Goal: Task Accomplishment & Management: Manage account settings

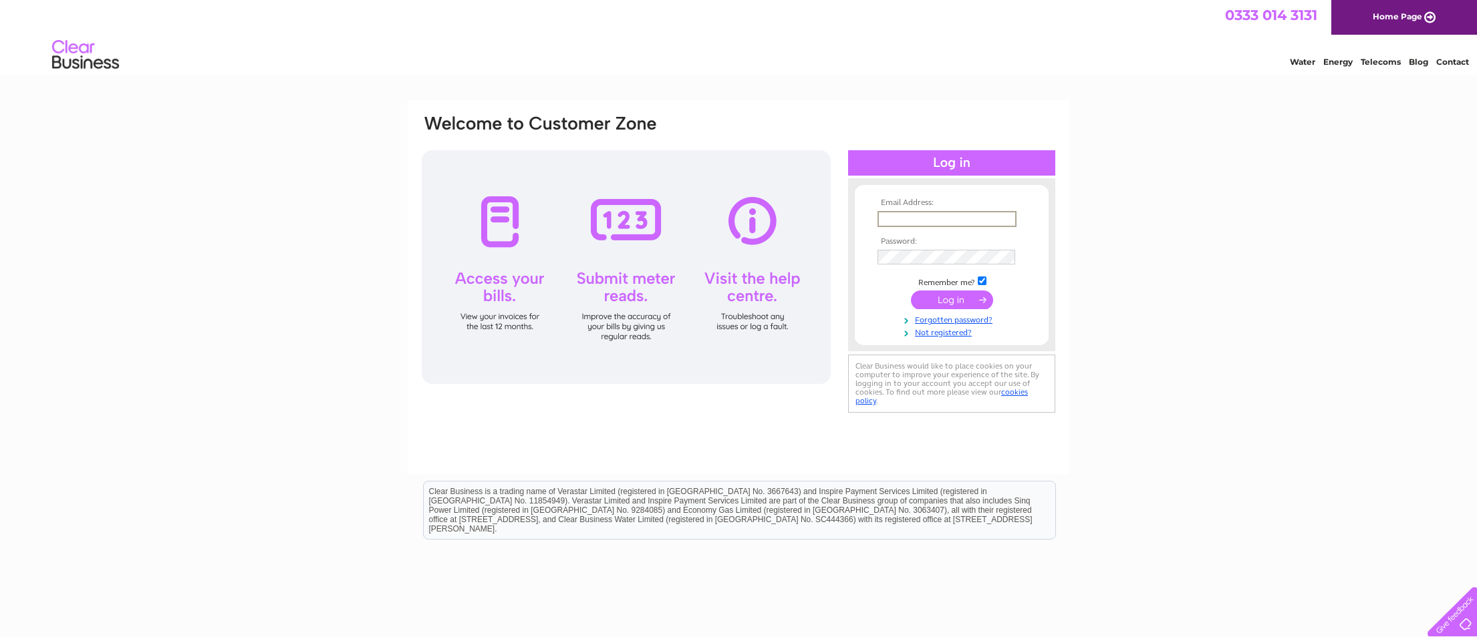
drag, startPoint x: 892, startPoint y: 222, endPoint x: 886, endPoint y: 243, distance: 21.6
click at [892, 222] on input "text" at bounding box center [946, 219] width 139 height 16
click at [956, 216] on input "text" at bounding box center [946, 218] width 138 height 15
paste input "mohammedashraf20@yahoo.com"
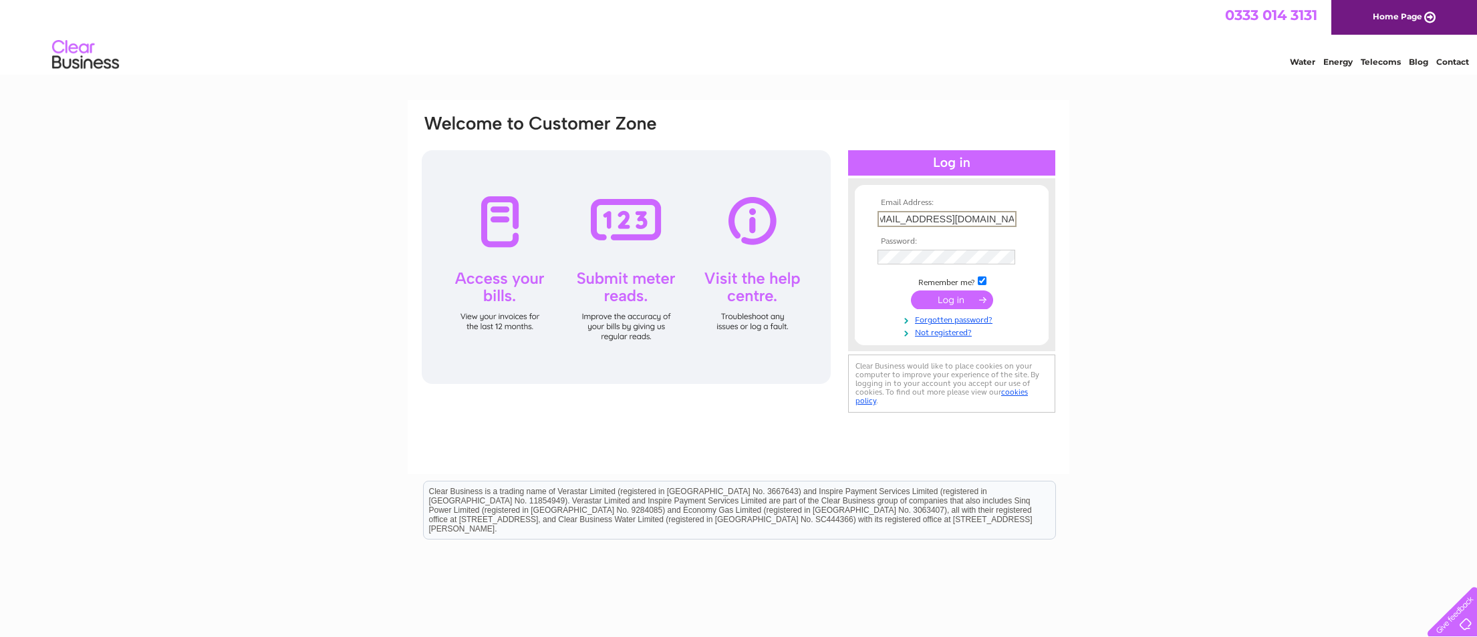
type input "mohammedashraf20@yahoo.com"
click at [952, 301] on input "submit" at bounding box center [952, 300] width 82 height 19
click at [936, 308] on input "submit" at bounding box center [952, 300] width 82 height 19
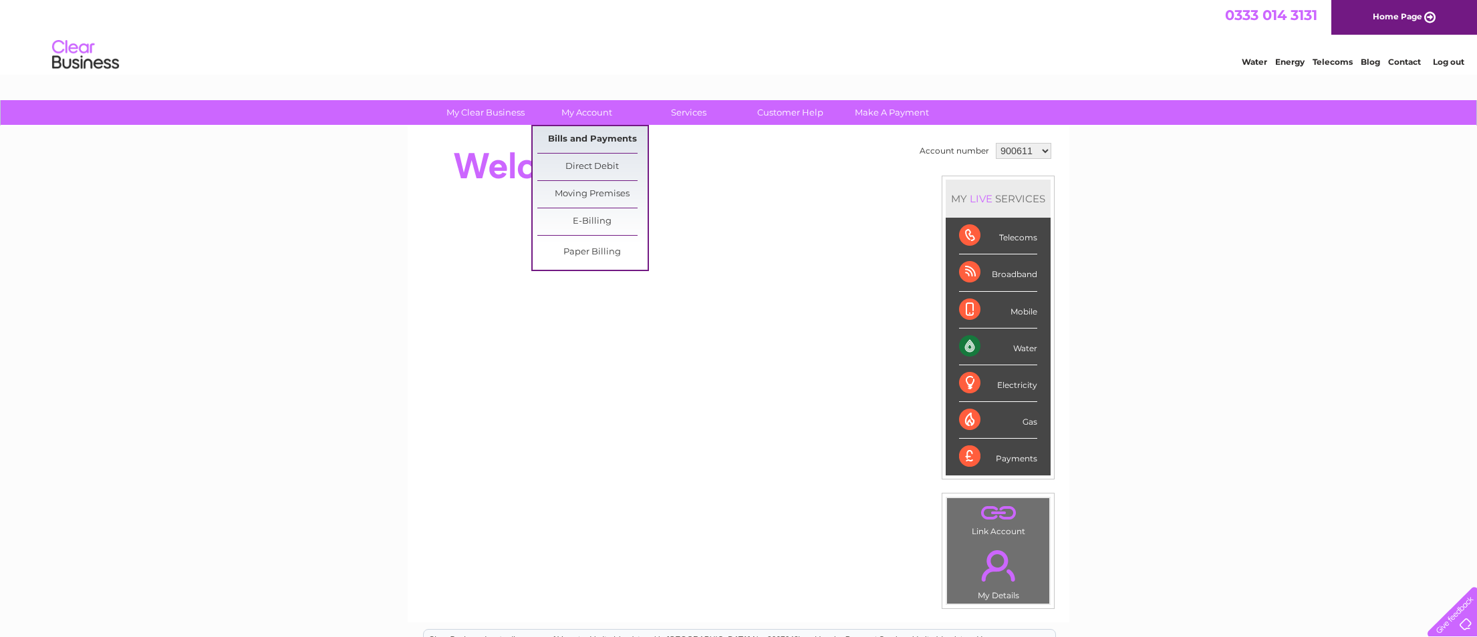
click at [603, 138] on link "Bills and Payments" at bounding box center [592, 139] width 110 height 27
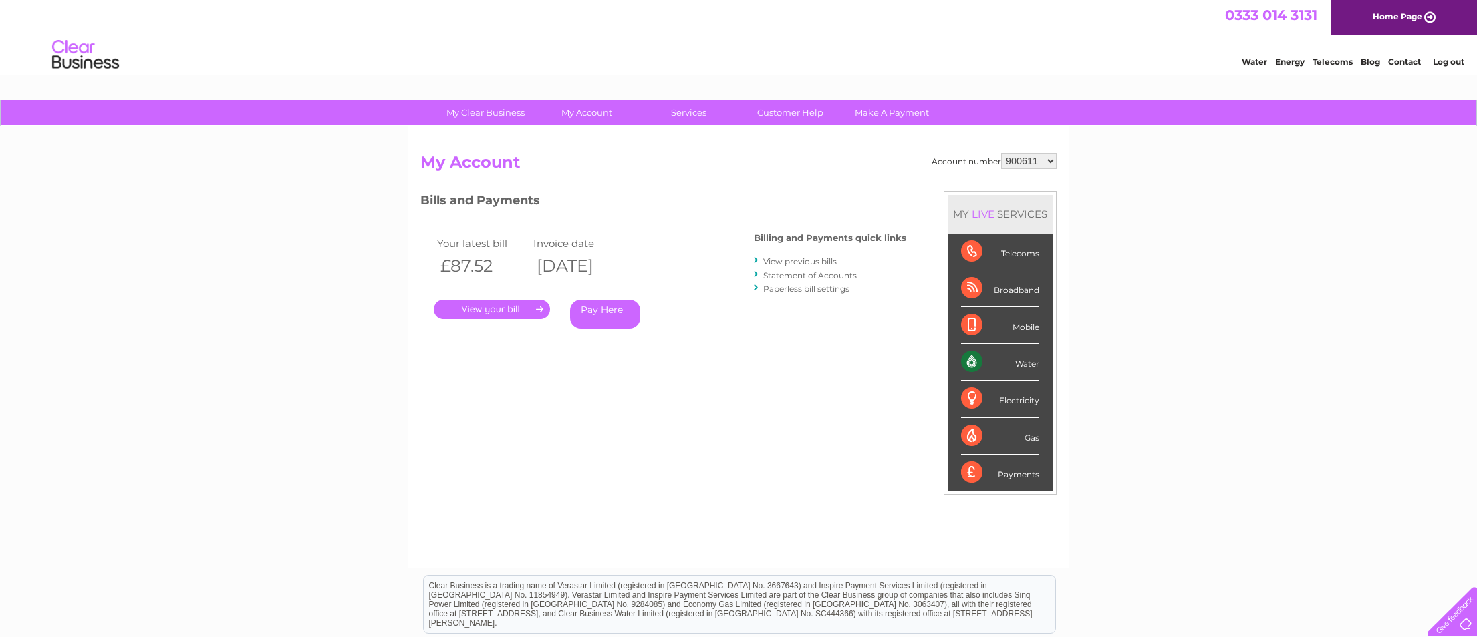
click at [799, 262] on link "View previous bills" at bounding box center [799, 262] width 73 height 10
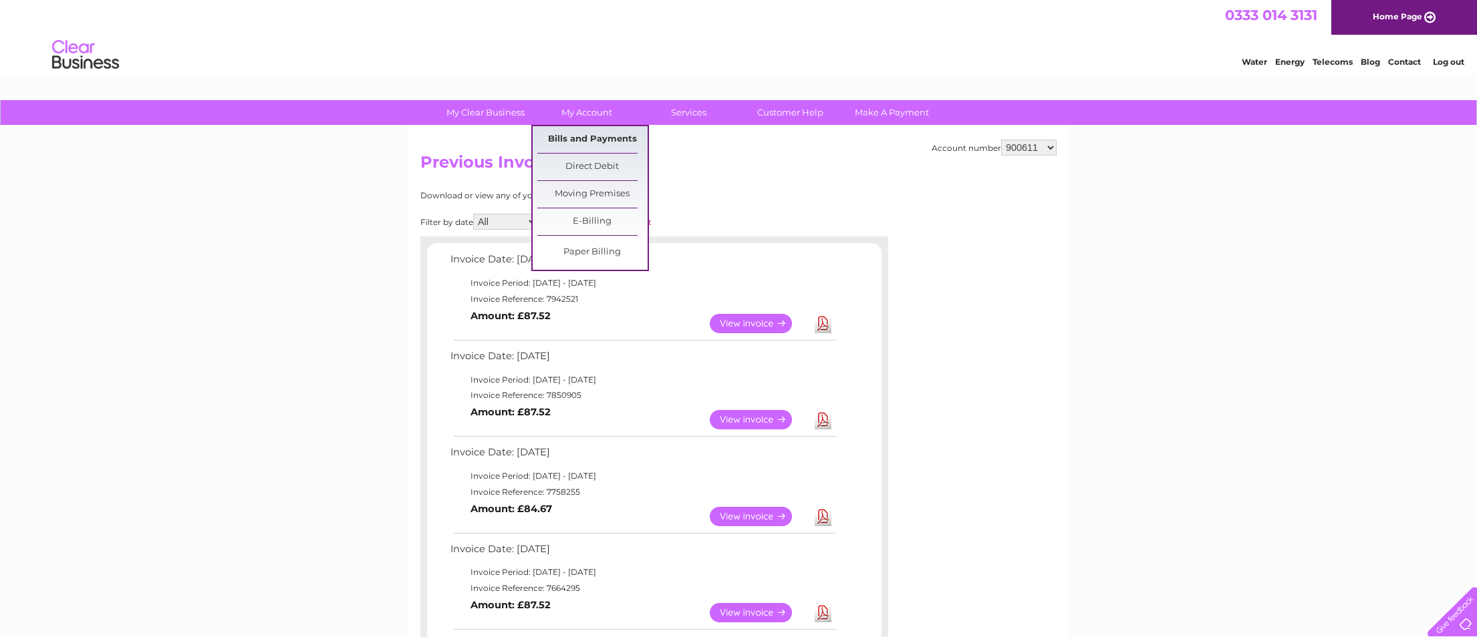
click at [610, 134] on link "Bills and Payments" at bounding box center [592, 139] width 110 height 27
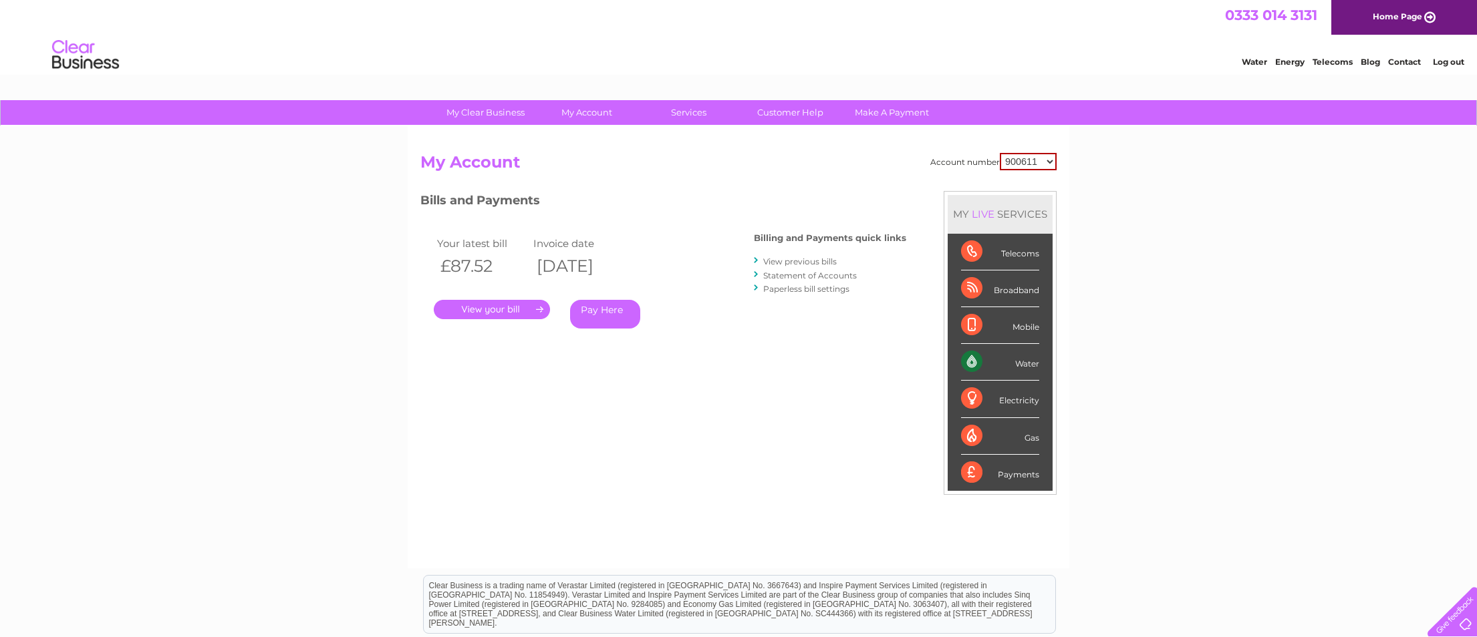
click at [704, 381] on div "Account number 900611 1103847 1114224 My Account MY LIVE SERVICES Telecoms Broa…" at bounding box center [738, 354] width 636 height 402
click at [794, 261] on link "View previous bills" at bounding box center [799, 262] width 73 height 10
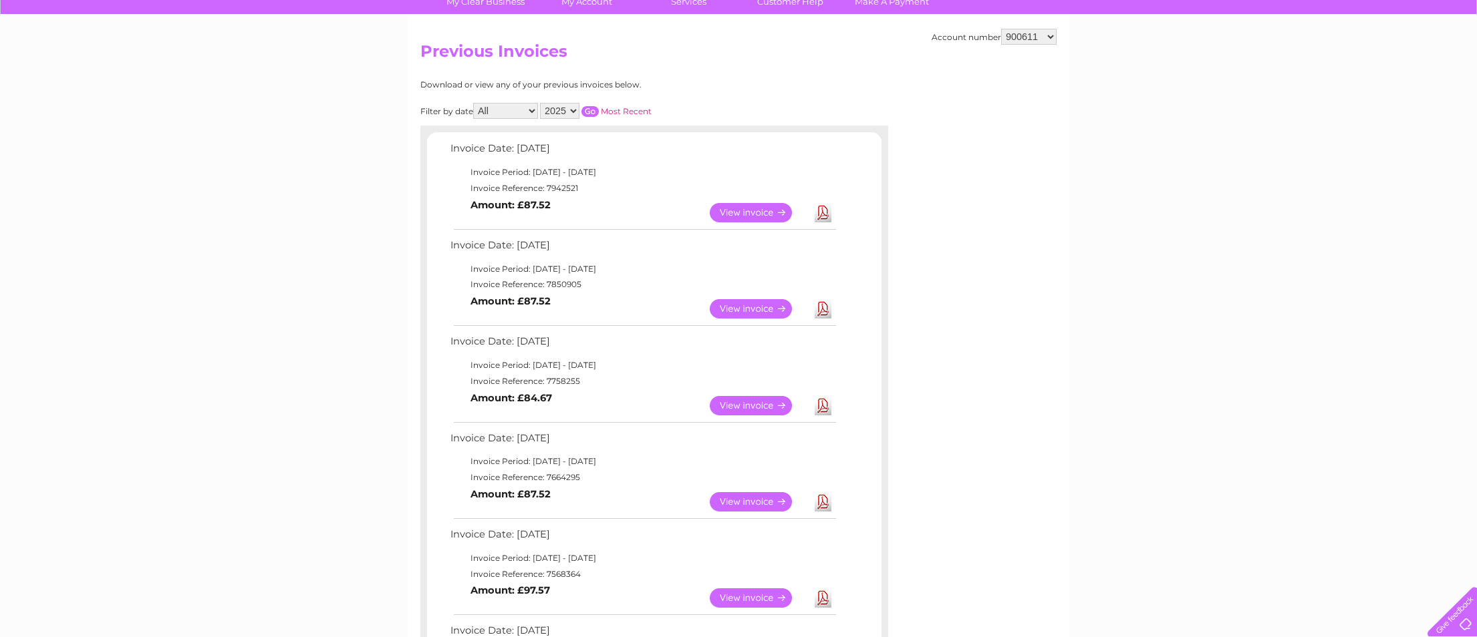
scroll to position [134, 0]
